Goal: Transaction & Acquisition: Purchase product/service

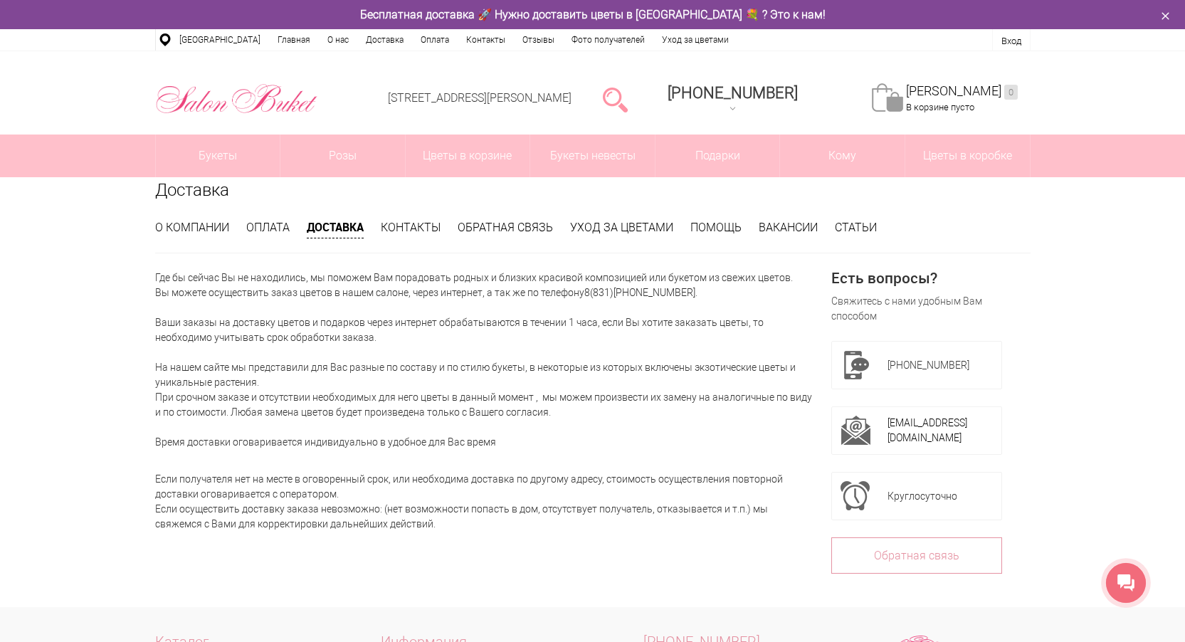
drag, startPoint x: 212, startPoint y: 326, endPoint x: 367, endPoint y: 332, distance: 154.6
click at [367, 332] on p "Где бы сейчас Вы не находились, мы поможем Вам порадовать родных и близких крас…" at bounding box center [484, 360] width 659 height 179
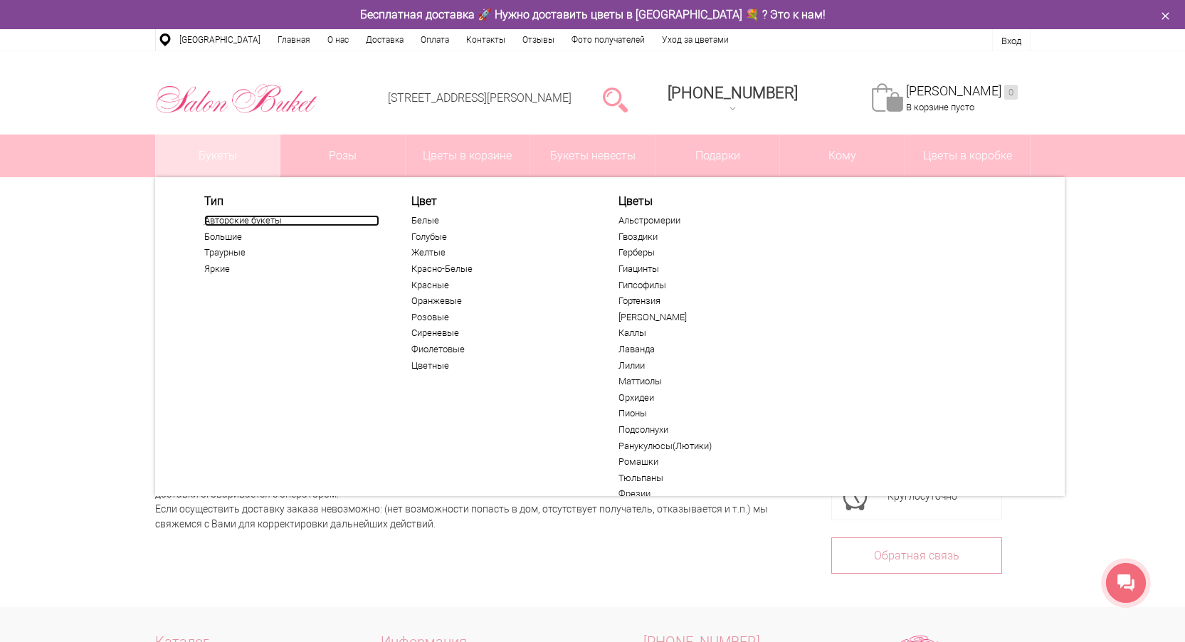
click at [235, 222] on link "Авторские букеты" at bounding box center [291, 220] width 175 height 11
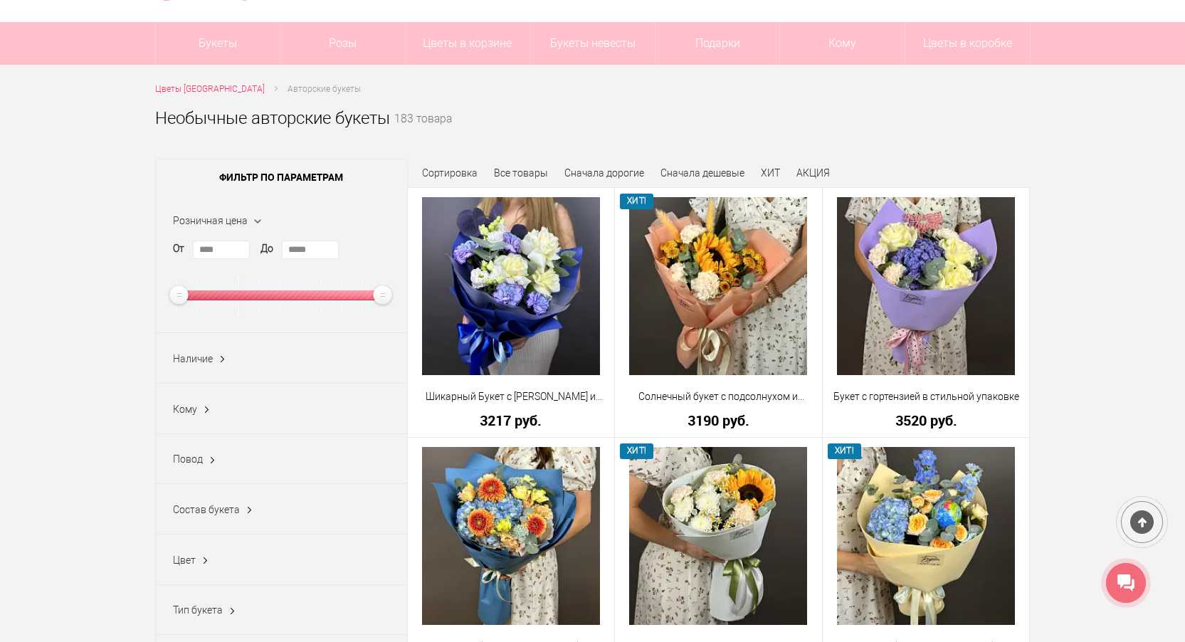
scroll to position [58, 0]
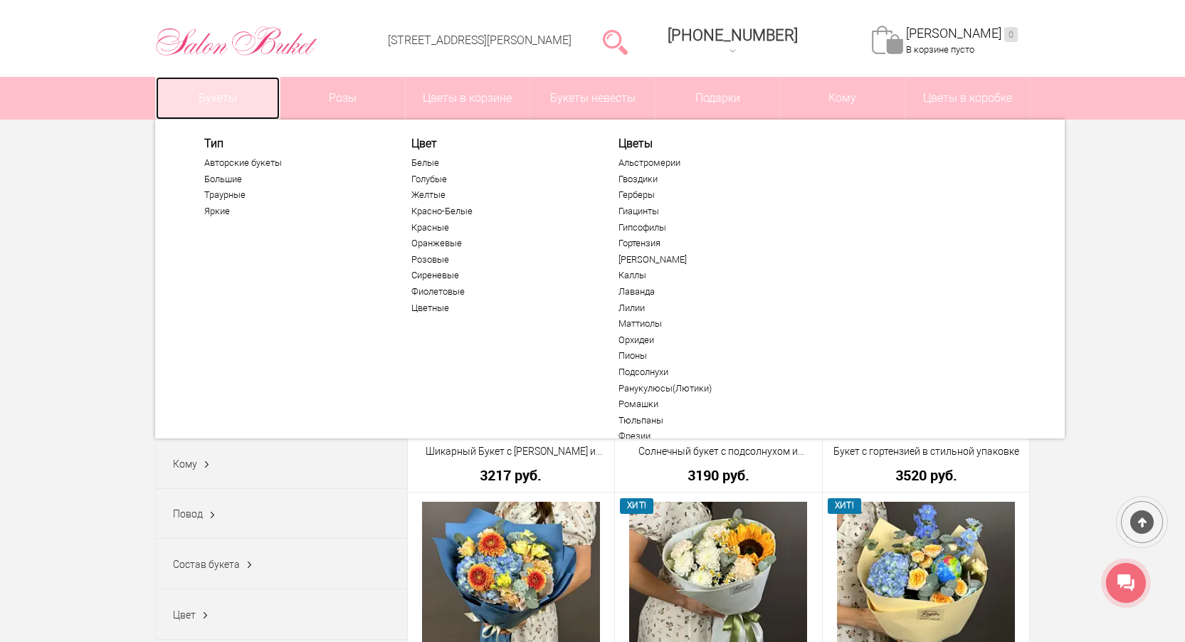
click at [238, 98] on link "Букеты" at bounding box center [218, 98] width 125 height 43
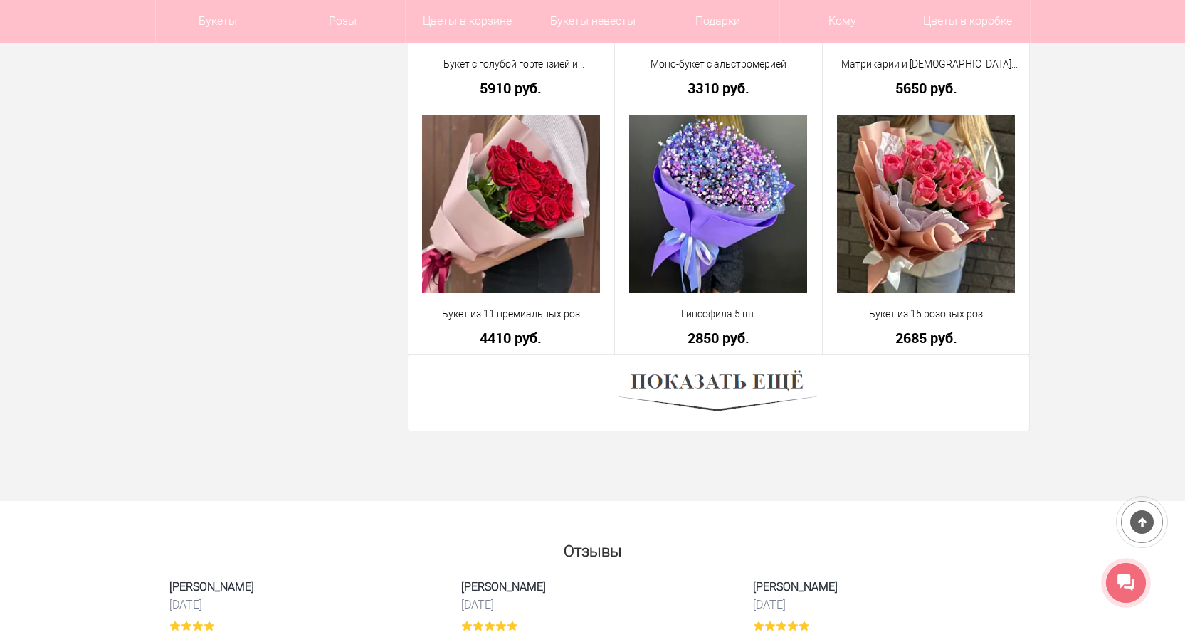
scroll to position [3915, 0]
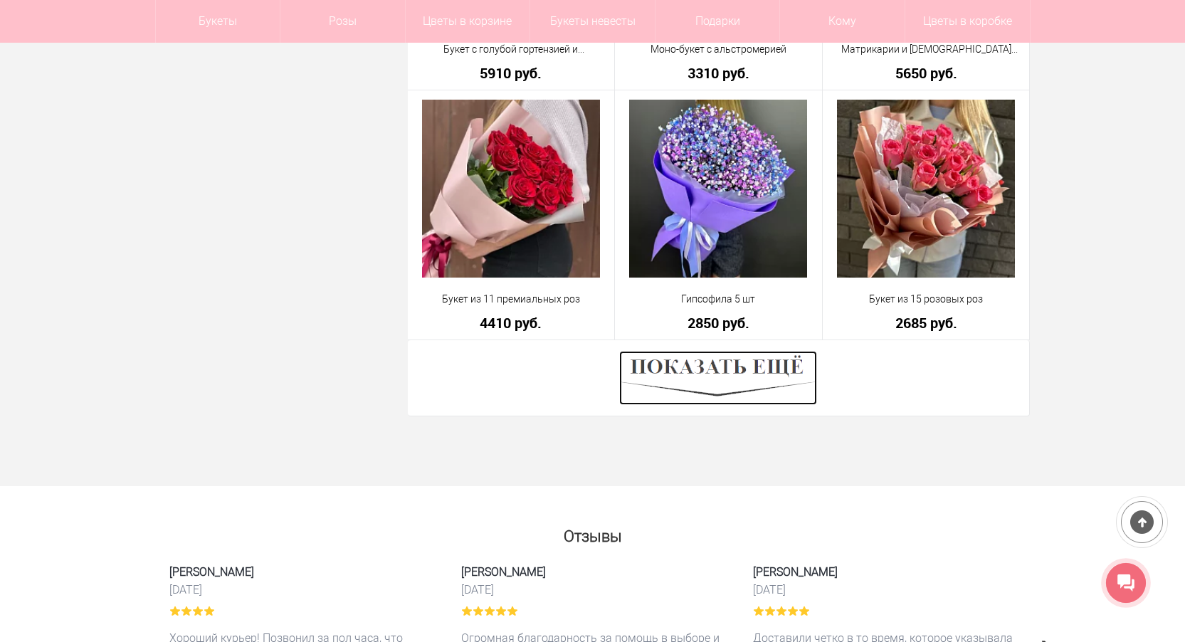
click at [674, 384] on img at bounding box center [718, 378] width 198 height 54
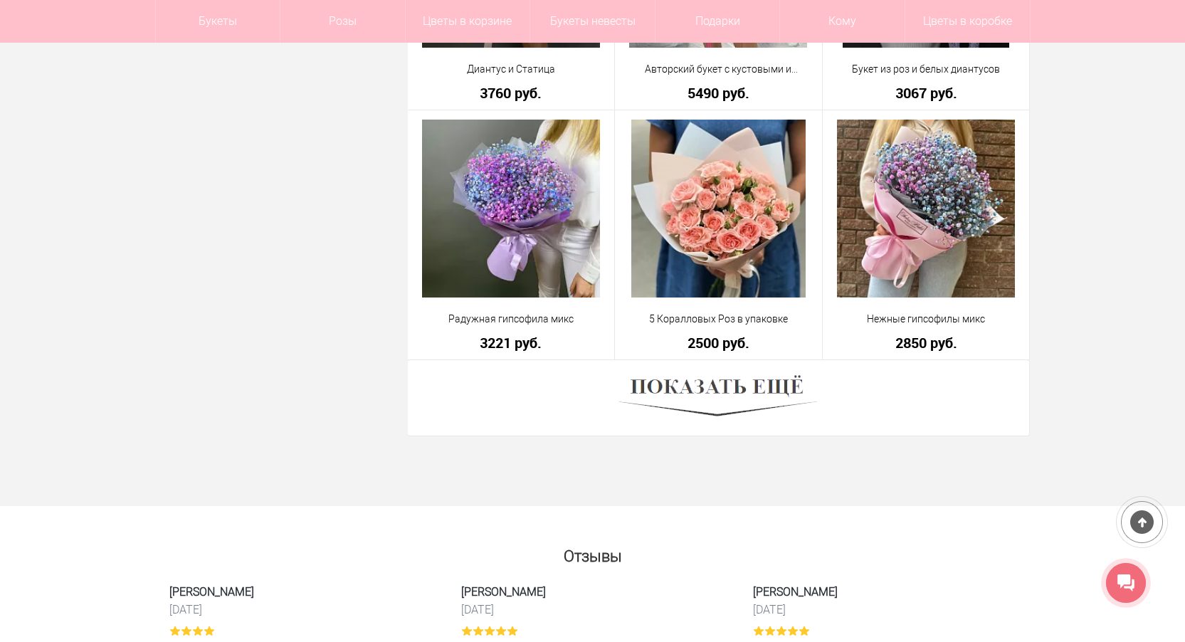
scroll to position [7973, 0]
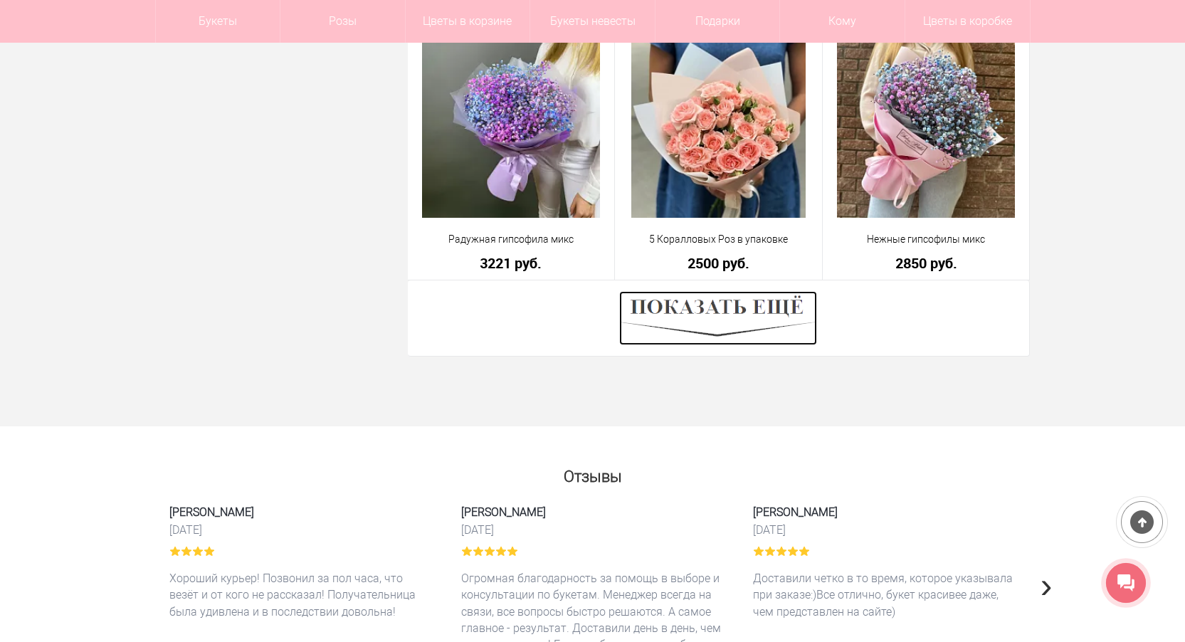
click at [688, 313] on img at bounding box center [718, 318] width 198 height 54
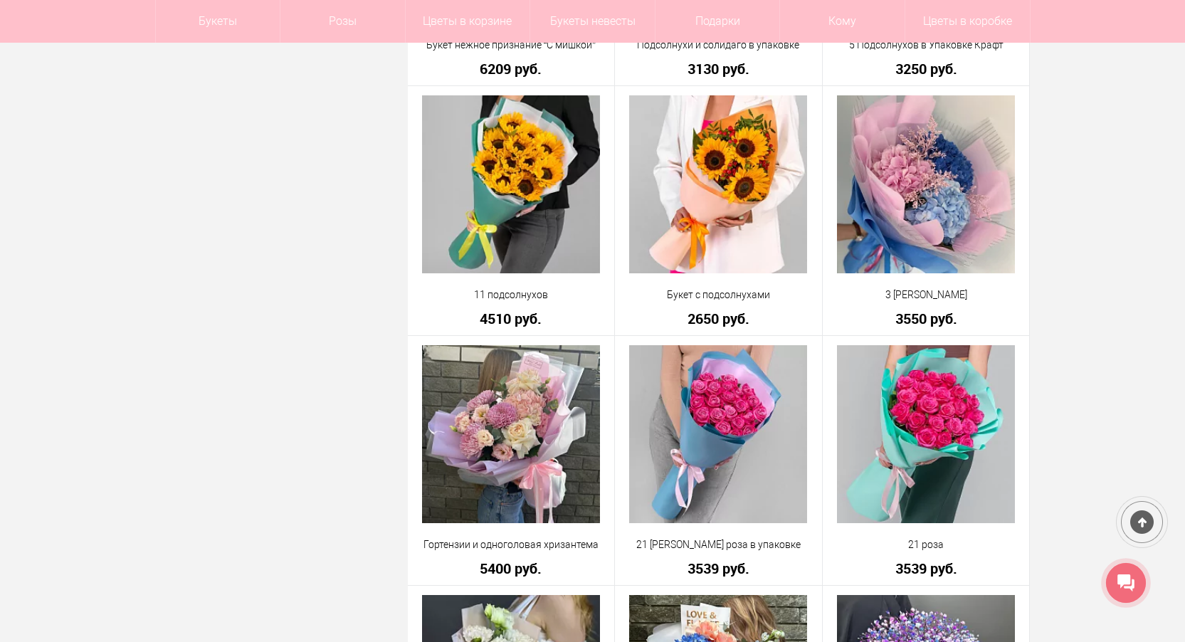
scroll to position [10180, 0]
